Goal: Find specific page/section: Find specific page/section

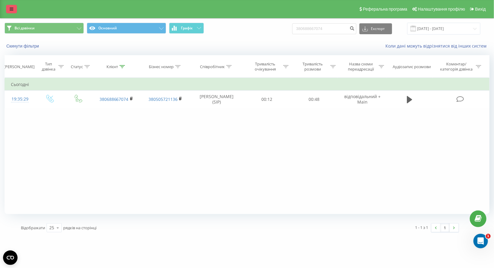
click at [13, 7] on icon at bounding box center [12, 9] width 4 height 4
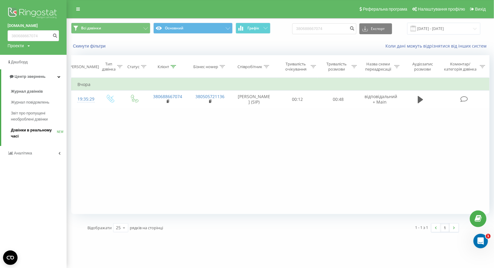
click at [34, 128] on span "Дзвінки в реальному часі" at bounding box center [34, 133] width 46 height 12
